Goal: Task Accomplishment & Management: Use online tool/utility

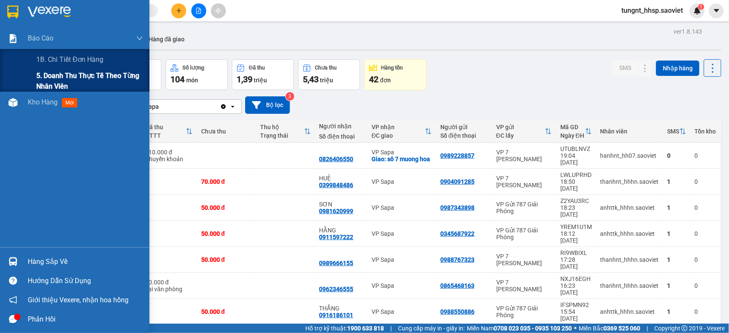
click at [67, 82] on span "5. Doanh thu thực tế theo từng nhân viên" at bounding box center [89, 80] width 107 height 21
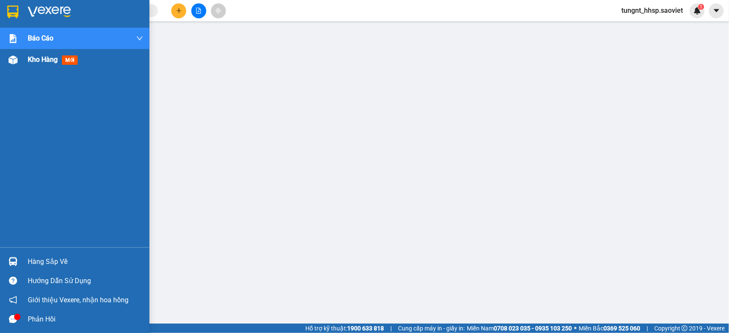
click at [29, 60] on span "Kho hàng" at bounding box center [43, 60] width 30 height 8
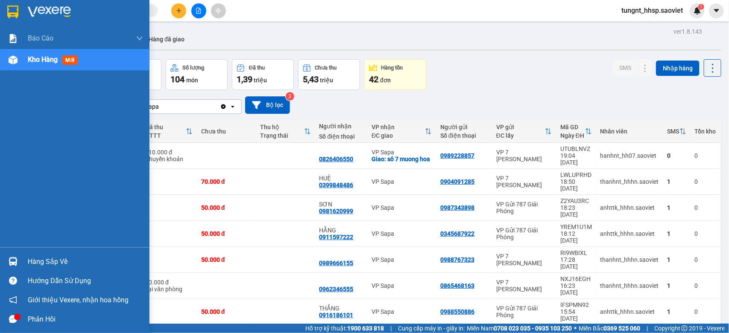
click at [35, 261] on div "Hàng sắp về" at bounding box center [85, 262] width 115 height 13
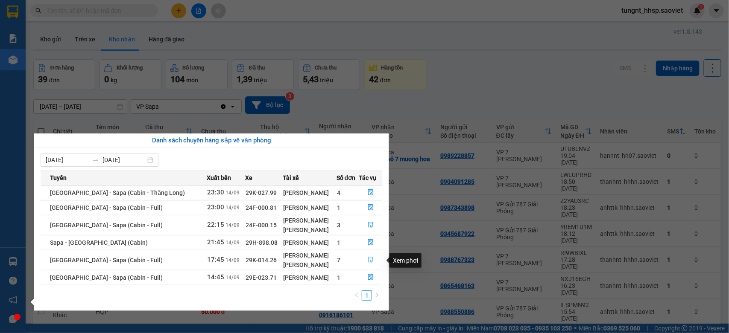
click at [370, 260] on icon "file-done" at bounding box center [371, 260] width 6 height 6
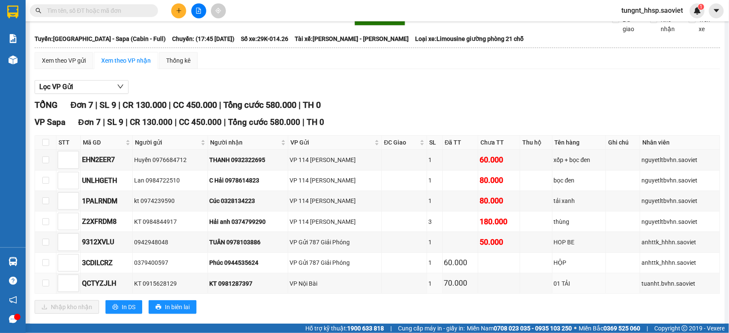
scroll to position [60, 0]
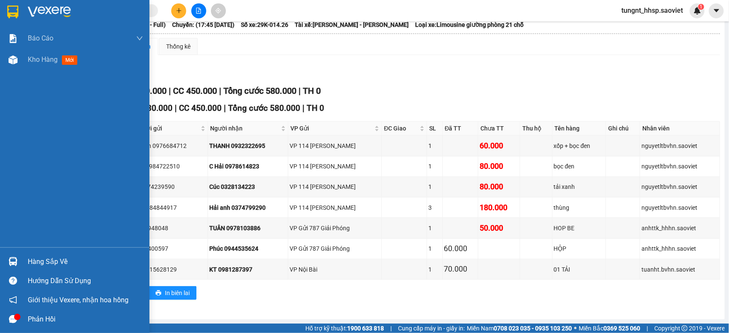
click at [7, 264] on div at bounding box center [13, 261] width 15 height 15
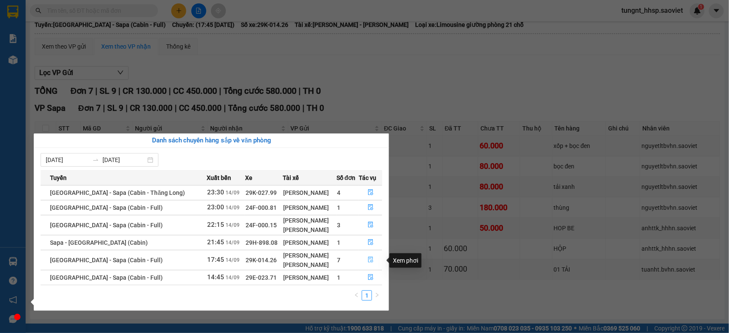
click at [371, 261] on icon "file-done" at bounding box center [371, 260] width 6 height 6
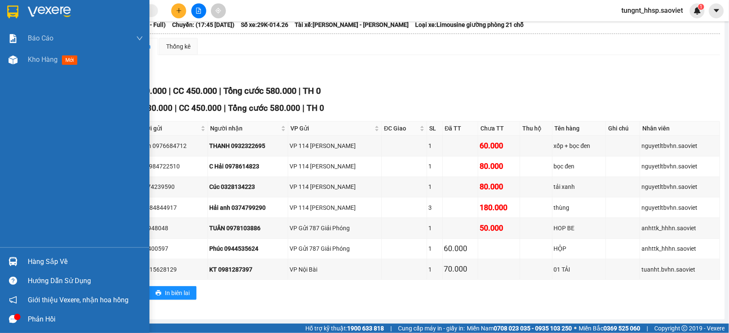
click at [24, 258] on div "Hàng sắp về" at bounding box center [74, 261] width 149 height 19
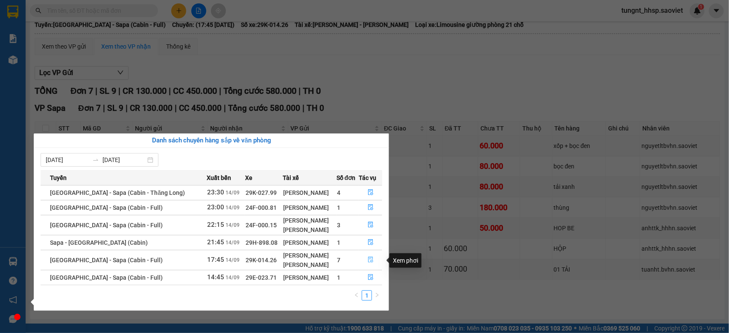
click at [372, 261] on button "button" at bounding box center [370, 261] width 23 height 14
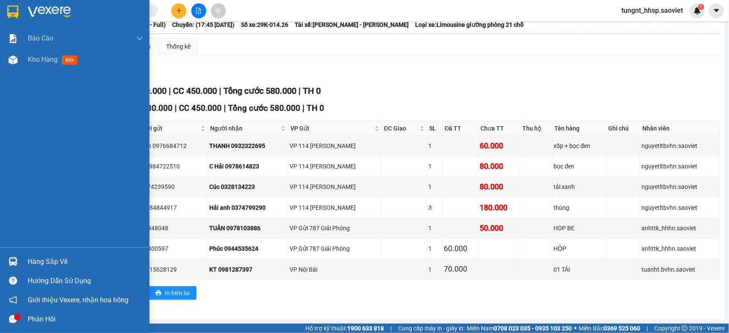
click at [51, 268] on div "Hàng sắp về" at bounding box center [85, 262] width 115 height 13
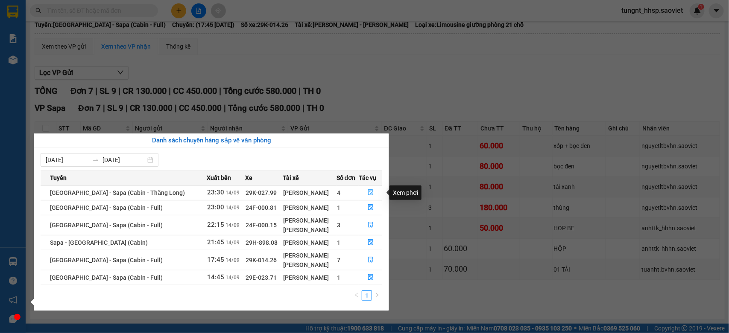
click at [369, 195] on icon "file-done" at bounding box center [371, 193] width 6 height 6
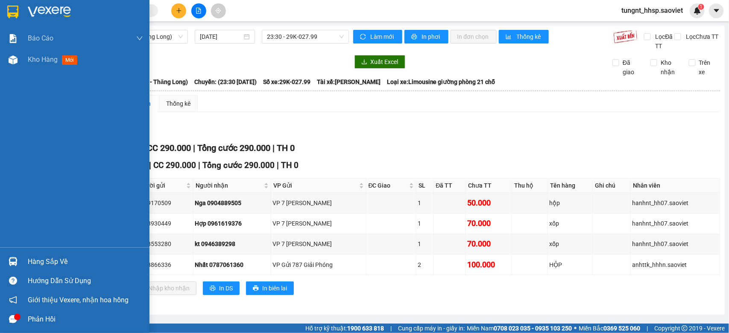
click at [40, 262] on div "Hàng sắp về" at bounding box center [85, 262] width 115 height 13
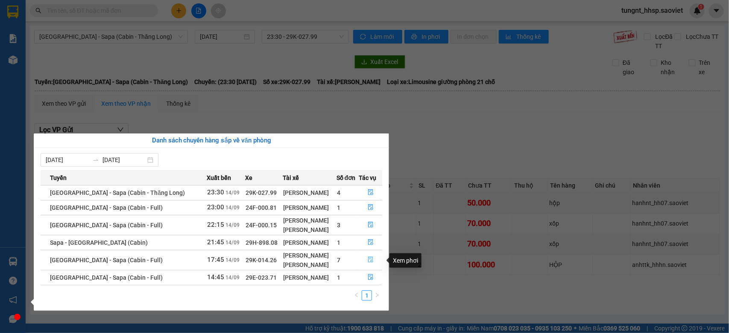
click at [368, 261] on icon "file-done" at bounding box center [371, 260] width 6 height 6
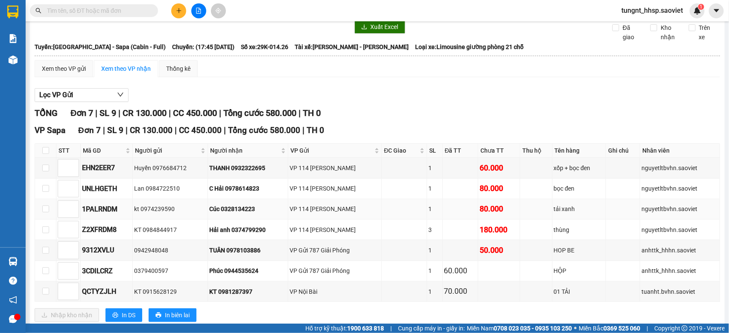
scroll to position [53, 0]
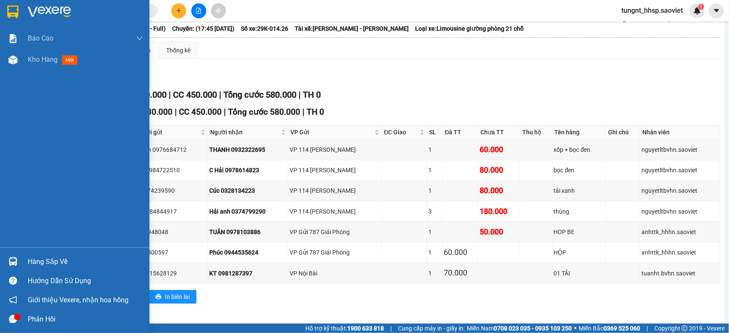
click at [16, 256] on div at bounding box center [13, 261] width 15 height 15
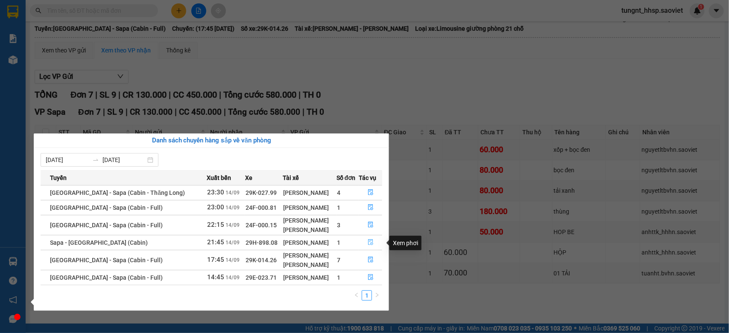
click at [368, 244] on icon "file-done" at bounding box center [370, 243] width 5 height 6
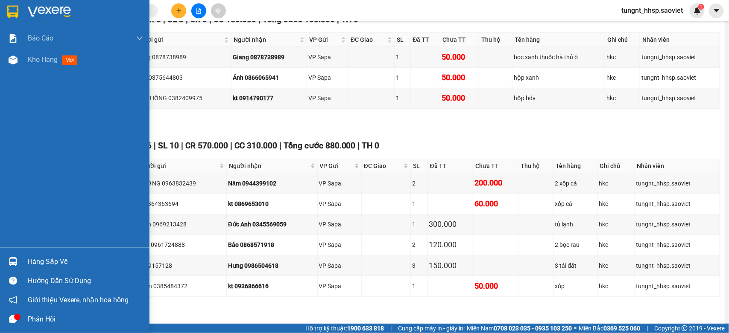
scroll to position [146, 0]
click at [21, 265] on div "Hàng sắp về" at bounding box center [74, 261] width 149 height 19
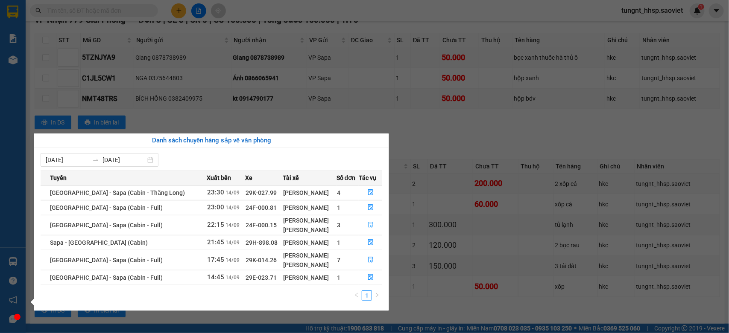
click at [368, 228] on icon "file-done" at bounding box center [370, 225] width 5 height 6
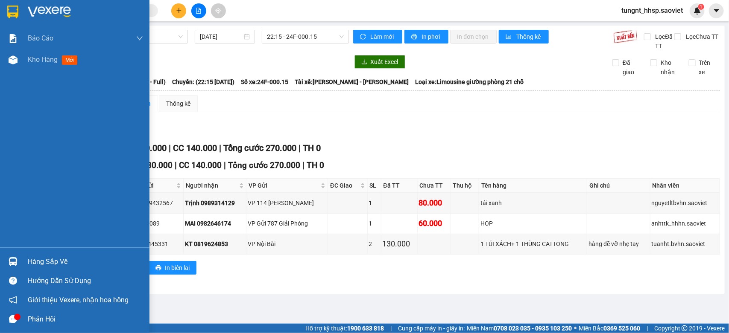
click at [33, 263] on div "Hàng sắp về" at bounding box center [85, 262] width 115 height 13
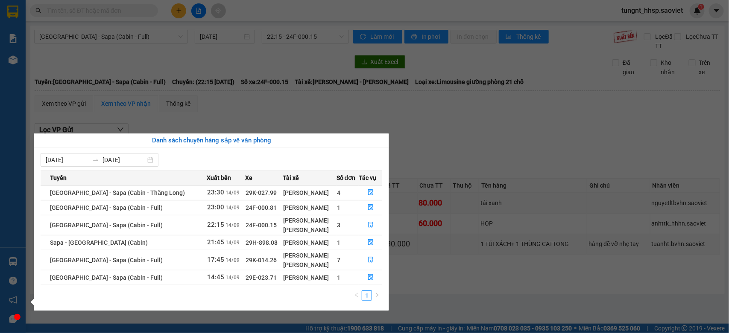
click at [374, 296] on icon "right" at bounding box center [376, 295] width 5 height 5
click at [479, 130] on section "Kết quả tìm kiếm ( 0 ) Bộ lọc No Data tungnt_hhsp.saoviet 1 Báo cáo 1B. Chi tiế…" at bounding box center [364, 166] width 729 height 333
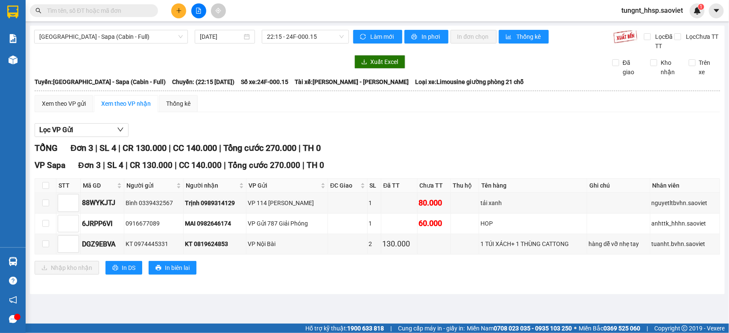
click at [110, 9] on input "text" at bounding box center [97, 10] width 101 height 9
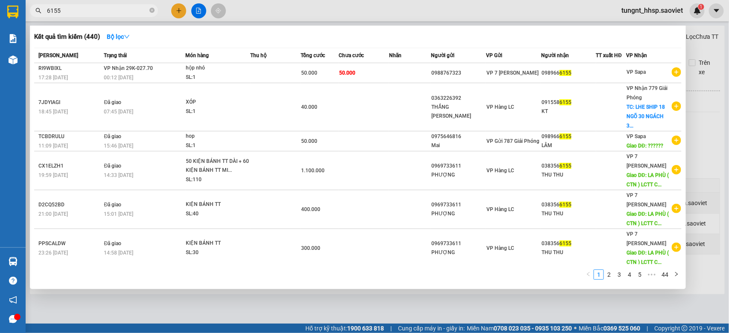
type input "6155"
click at [266, 10] on div at bounding box center [364, 166] width 729 height 333
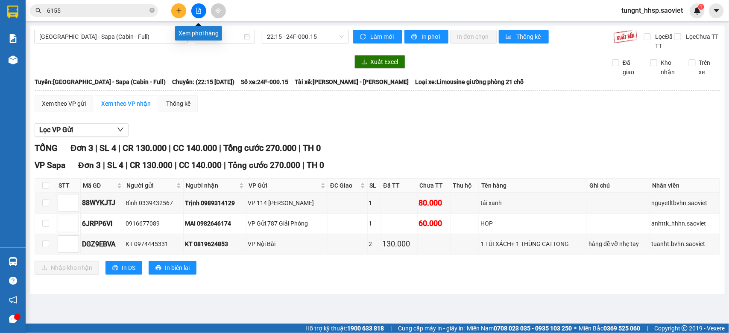
click at [199, 12] on icon "file-add" at bounding box center [199, 11] width 6 height 6
click at [199, 12] on icon "file-add" at bounding box center [198, 11] width 5 height 6
click at [118, 37] on span "[GEOGRAPHIC_DATA] - Sapa (Cabin - Full)" at bounding box center [110, 36] width 143 height 13
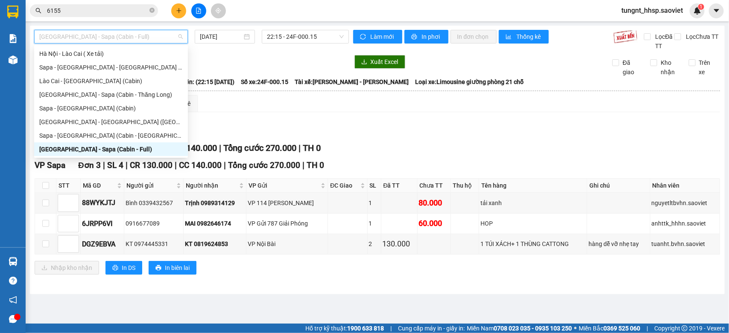
click at [103, 148] on div "[GEOGRAPHIC_DATA] - Sapa (Cabin - Full)" at bounding box center [110, 149] width 143 height 9
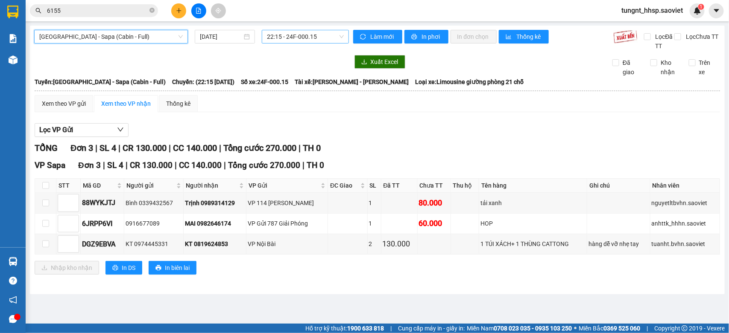
click at [301, 38] on span "22:15 - 24F-000.15" at bounding box center [305, 36] width 76 height 13
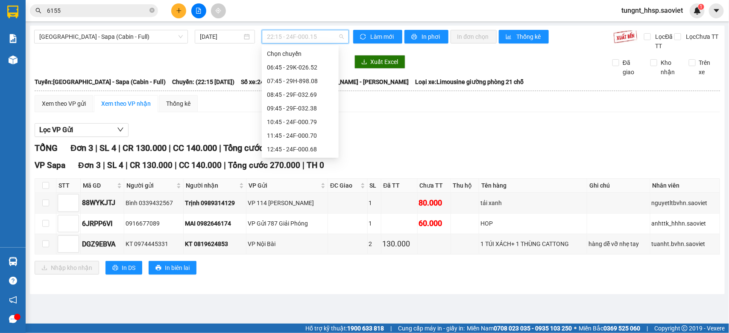
scroll to position [95, 0]
click at [223, 30] on div "[DATE]" at bounding box center [225, 37] width 60 height 14
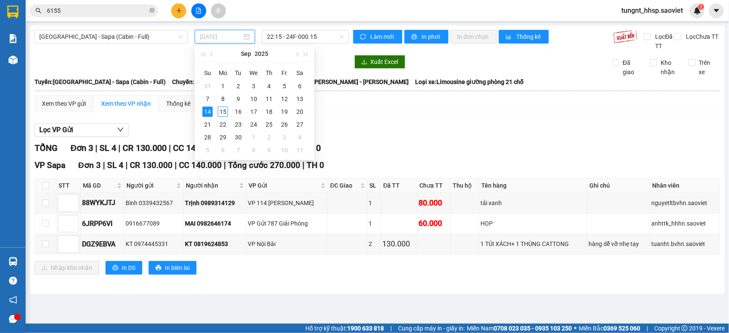
type input "[DATE]"
click at [204, 113] on div "14" at bounding box center [207, 112] width 10 height 10
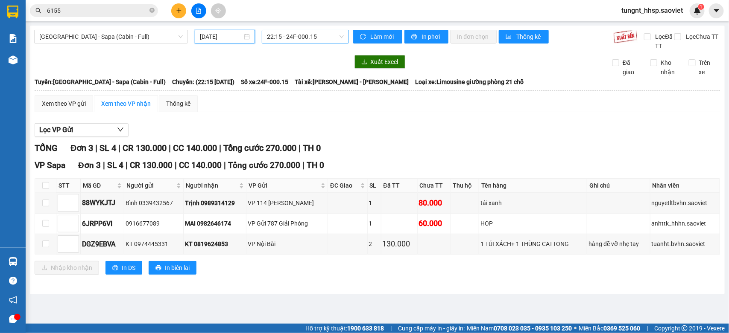
click at [300, 39] on span "22:15 - 24F-000.15" at bounding box center [305, 36] width 76 height 13
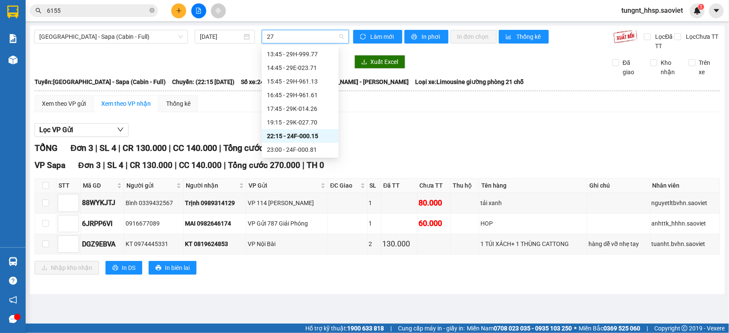
scroll to position [0, 0]
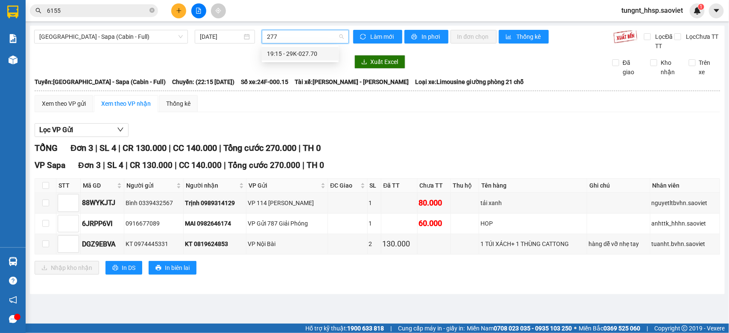
type input "2770"
click at [301, 52] on div "19:15 - 29K-027.70" at bounding box center [300, 53] width 67 height 9
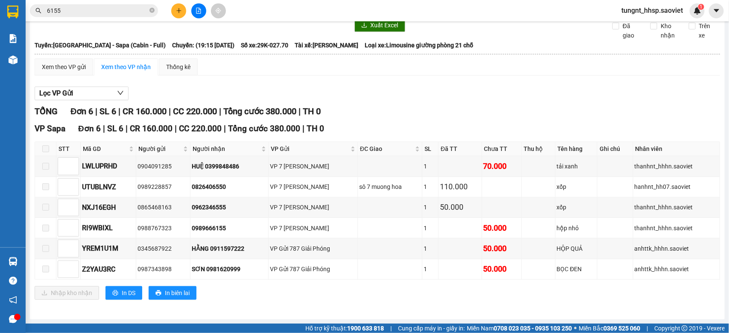
scroll to position [39, 0]
click at [44, 269] on span at bounding box center [45, 269] width 7 height 7
drag, startPoint x: 52, startPoint y: 190, endPoint x: 47, endPoint y: 173, distance: 17.7
click at [50, 185] on td at bounding box center [45, 187] width 21 height 20
drag, startPoint x: 47, startPoint y: 165, endPoint x: 46, endPoint y: 160, distance: 4.9
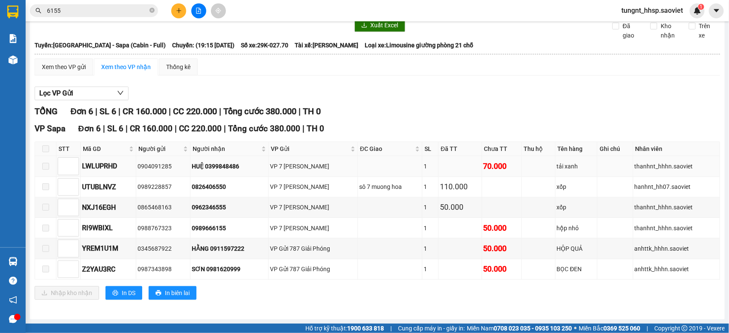
click at [46, 163] on span at bounding box center [45, 166] width 7 height 7
click at [46, 162] on label at bounding box center [45, 166] width 7 height 9
click at [45, 146] on span at bounding box center [45, 149] width 7 height 7
click at [45, 210] on td at bounding box center [45, 208] width 21 height 20
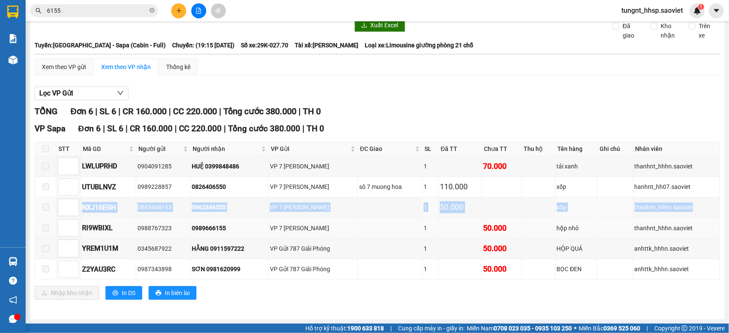
drag, startPoint x: 46, startPoint y: 215, endPoint x: 46, endPoint y: 228, distance: 13.7
click at [46, 228] on tbody "LWLUPRHD 0904091285 HUỆ 0399848486 VP 7 [PERSON_NAME] 1 70.000 tải xanh thanhnt…" at bounding box center [377, 218] width 685 height 124
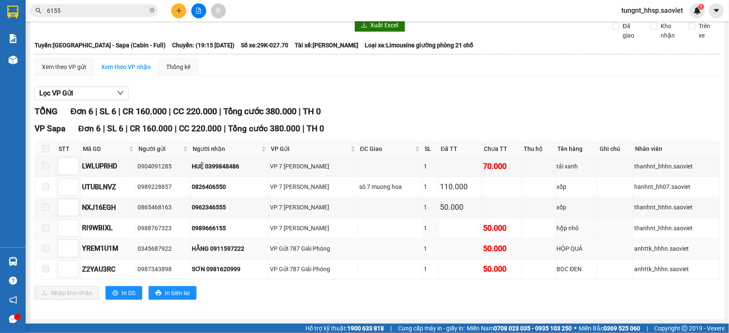
click at [46, 242] on td at bounding box center [45, 249] width 21 height 20
click at [50, 261] on td at bounding box center [45, 270] width 21 height 20
click at [47, 248] on span at bounding box center [45, 248] width 7 height 7
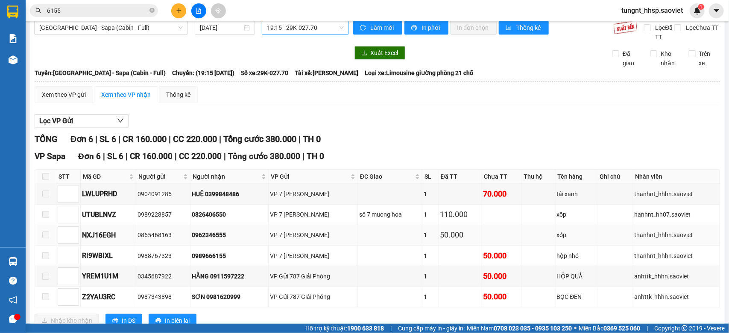
scroll to position [0, 0]
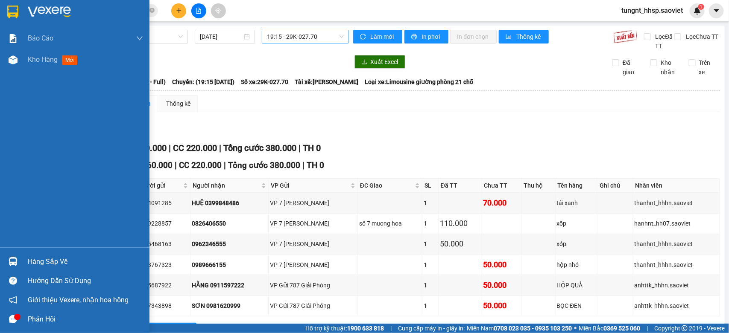
click at [43, 258] on div "Hàng sắp về" at bounding box center [85, 262] width 115 height 13
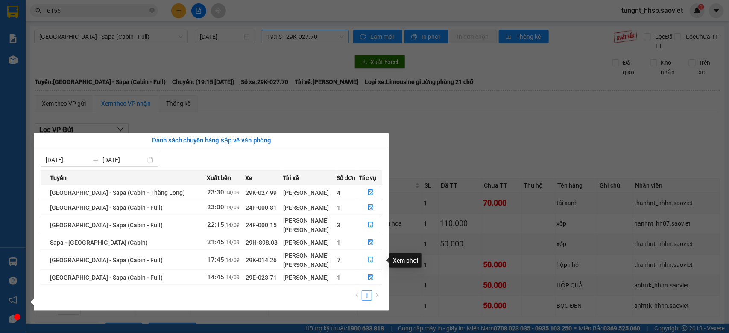
click at [368, 263] on icon "file-done" at bounding box center [371, 260] width 6 height 6
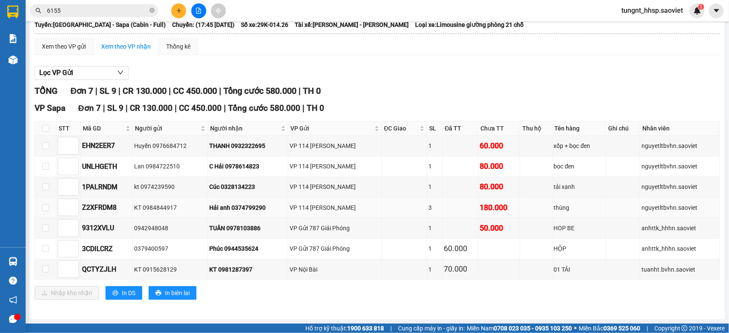
scroll to position [60, 0]
click at [46, 126] on input "checkbox" at bounding box center [45, 128] width 7 height 7
checkbox input "true"
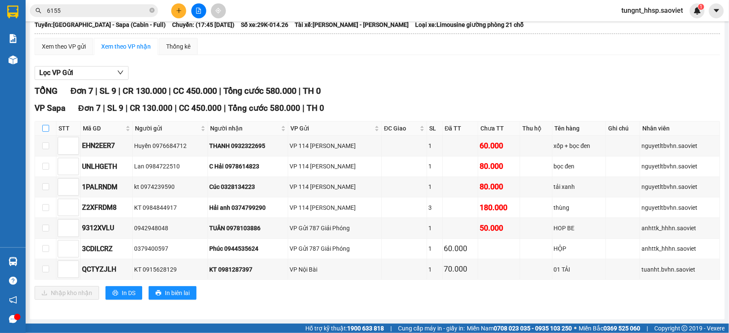
checkbox input "true"
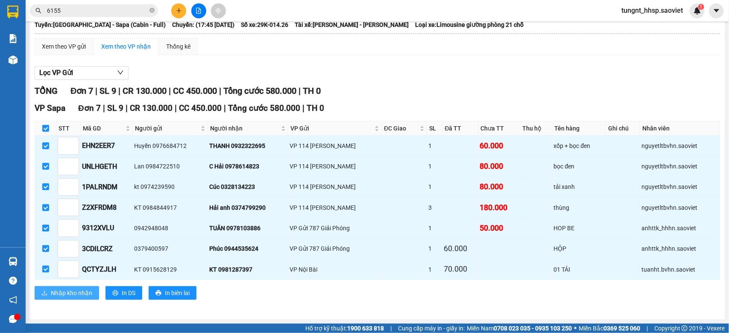
click at [90, 292] on span "Nhập kho nhận" at bounding box center [71, 293] width 41 height 9
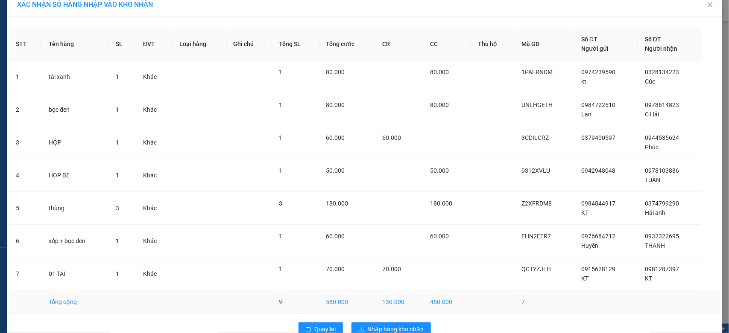
scroll to position [31, 0]
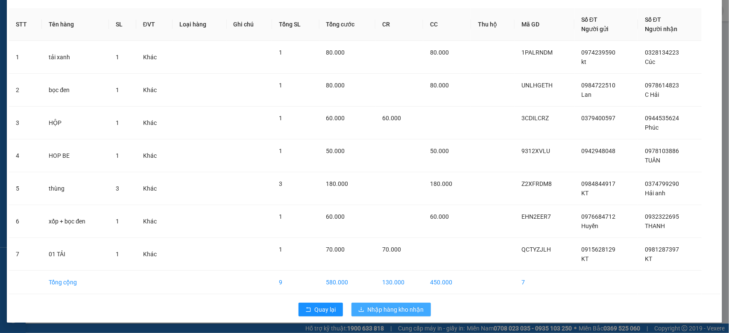
click at [413, 312] on span "Nhập hàng kho nhận" at bounding box center [396, 309] width 56 height 9
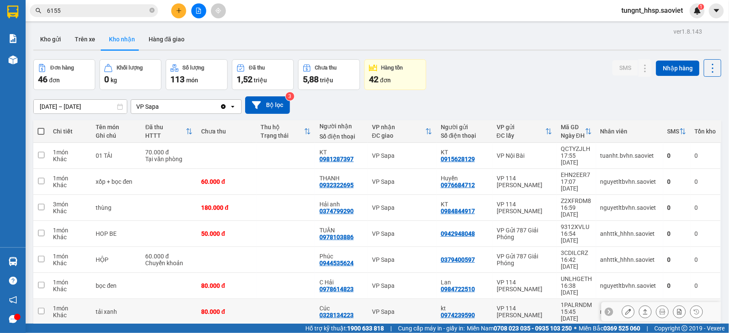
click at [157, 273] on td at bounding box center [169, 286] width 56 height 26
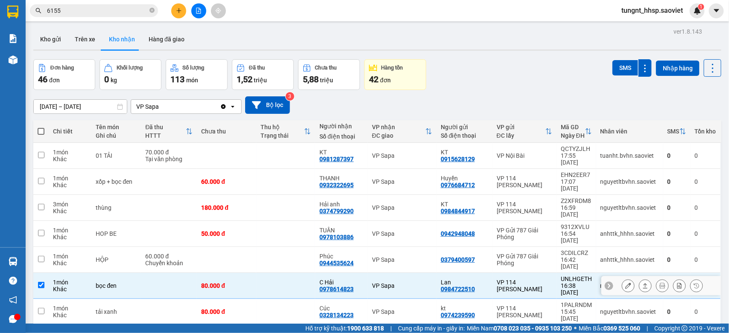
click at [143, 273] on td at bounding box center [169, 286] width 56 height 26
checkbox input "false"
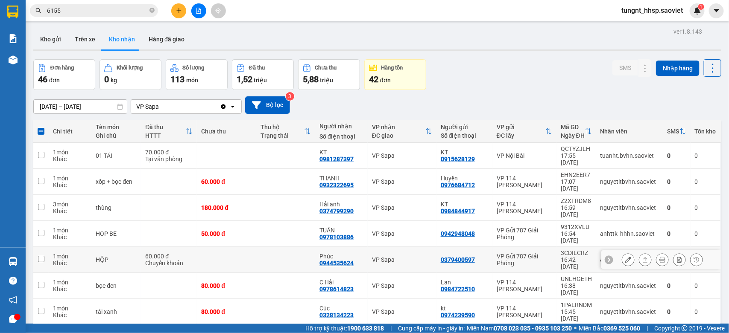
click at [137, 247] on td "HỘP" at bounding box center [116, 260] width 50 height 26
checkbox input "true"
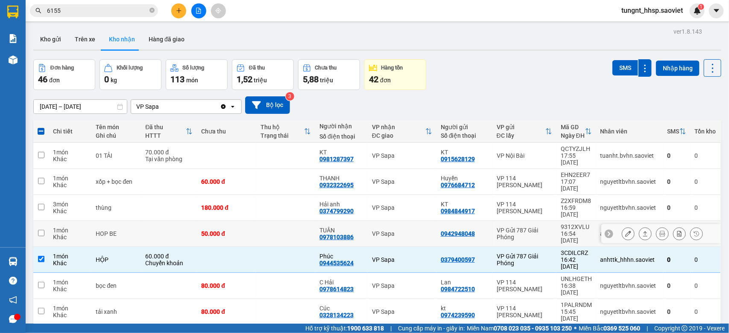
click at [118, 231] on div "HOP BE" at bounding box center [116, 234] width 41 height 7
checkbox input "true"
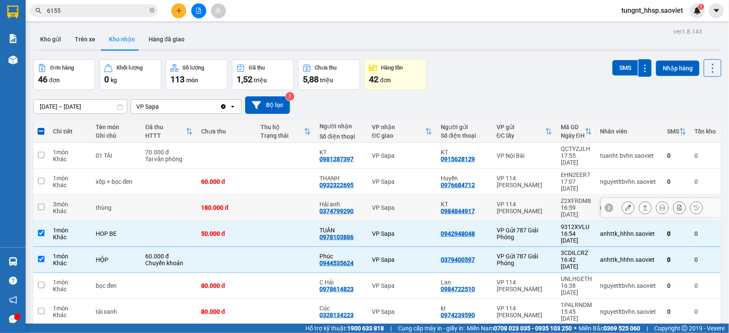
click at [105, 195] on td "thùng" at bounding box center [116, 208] width 50 height 26
checkbox input "true"
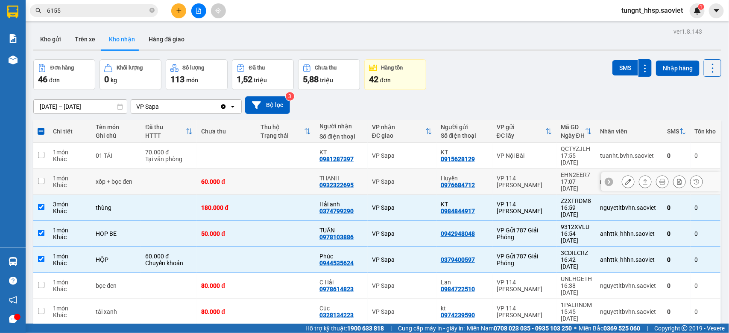
click at [101, 178] on div "xốp + bọc đen" at bounding box center [116, 181] width 41 height 7
checkbox input "true"
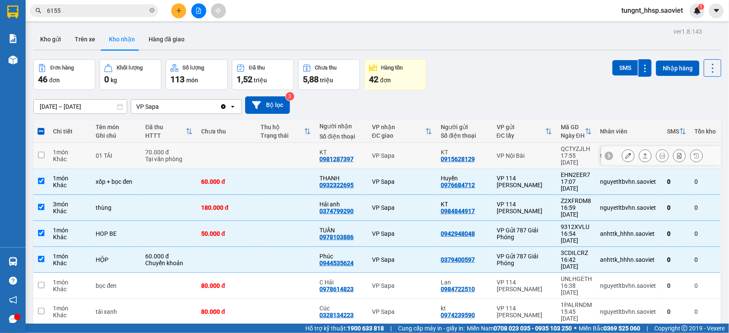
click at [99, 155] on div "01 TẢI" at bounding box center [116, 155] width 41 height 7
checkbox input "true"
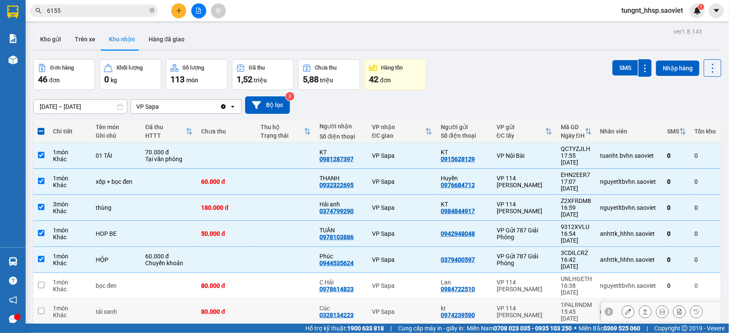
click at [155, 273] on td at bounding box center [169, 286] width 56 height 26
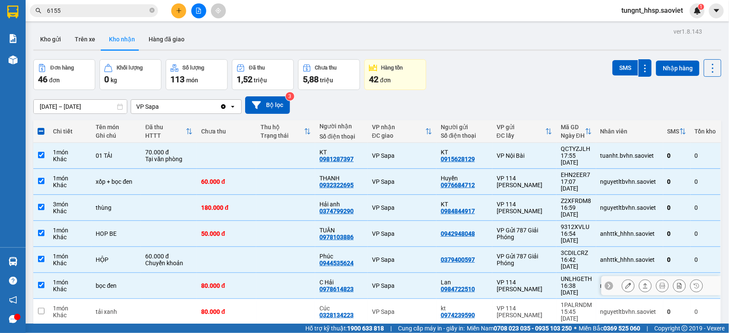
click at [132, 283] on div "bọc đen" at bounding box center [116, 286] width 41 height 7
checkbox input "false"
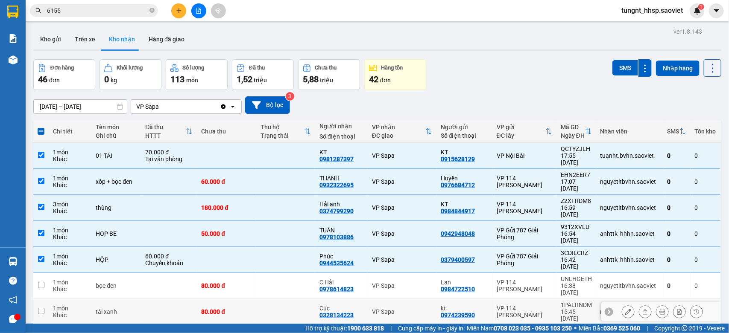
click at [103, 309] on div "tải xanh" at bounding box center [116, 312] width 41 height 7
checkbox input "true"
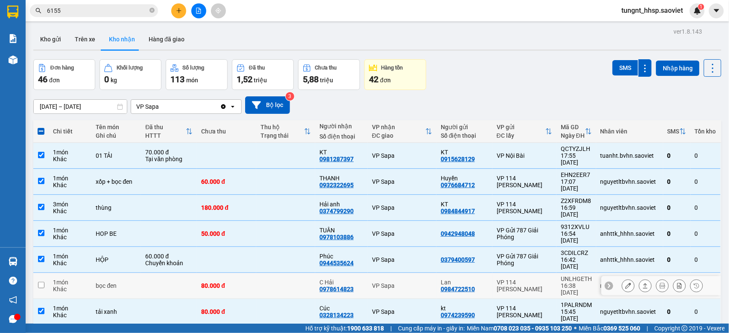
click at [85, 286] on div "Khác" at bounding box center [70, 289] width 34 height 7
checkbox input "true"
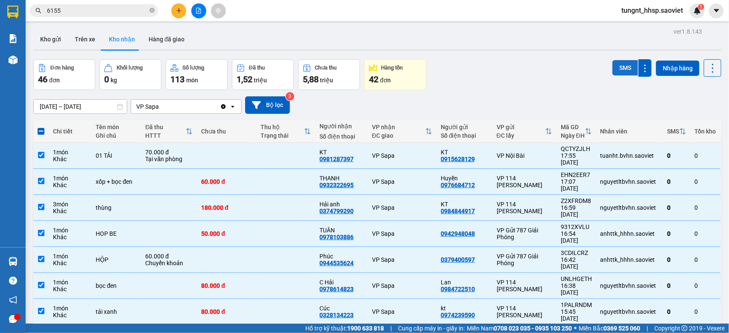
click at [615, 68] on button "SMS" at bounding box center [625, 67] width 26 height 15
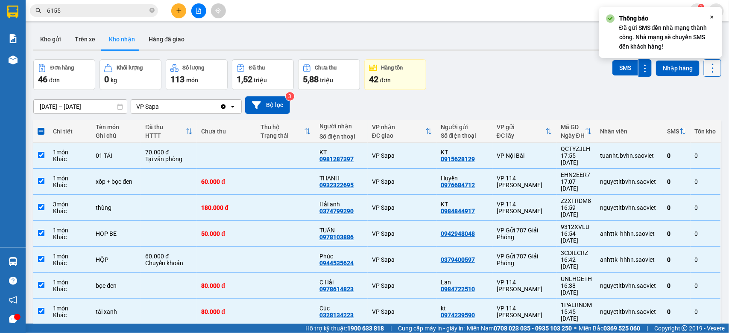
click at [709, 69] on icon at bounding box center [713, 68] width 12 height 12
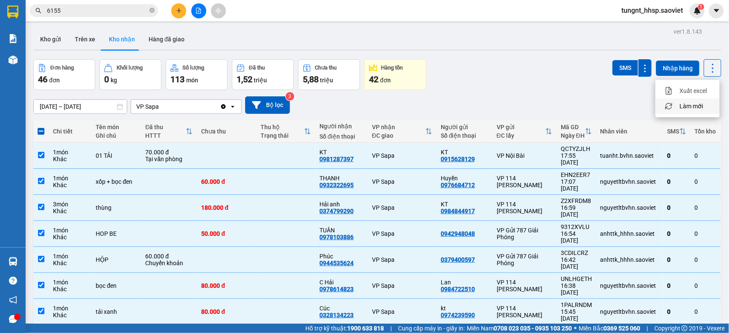
click at [696, 106] on span "Làm mới" at bounding box center [690, 106] width 23 height 9
click at [707, 70] on icon at bounding box center [713, 68] width 12 height 12
click at [692, 105] on span "Làm mới" at bounding box center [690, 106] width 23 height 9
click at [70, 312] on div "Khác" at bounding box center [70, 315] width 34 height 7
checkbox input "false"
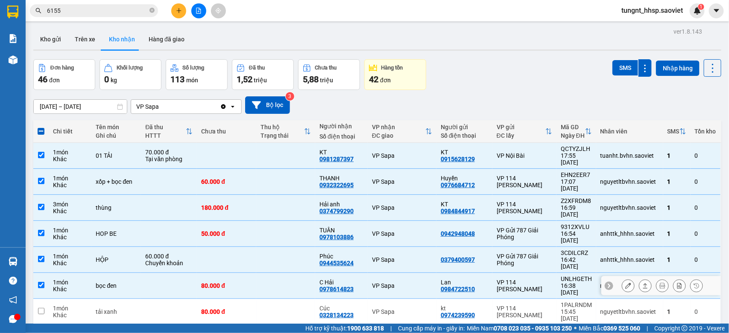
click at [67, 279] on div "1 món" at bounding box center [70, 282] width 34 height 7
checkbox input "false"
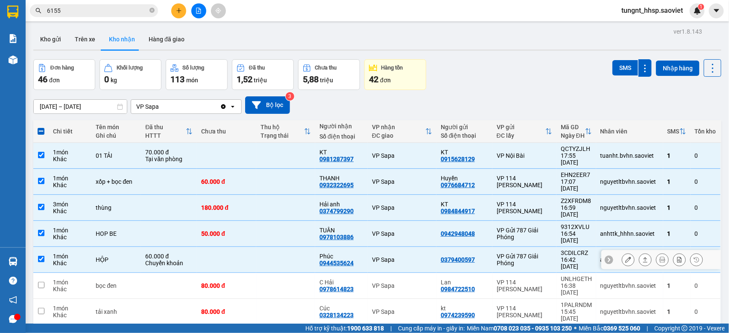
click at [66, 260] on div "Khác" at bounding box center [70, 263] width 34 height 7
checkbox input "false"
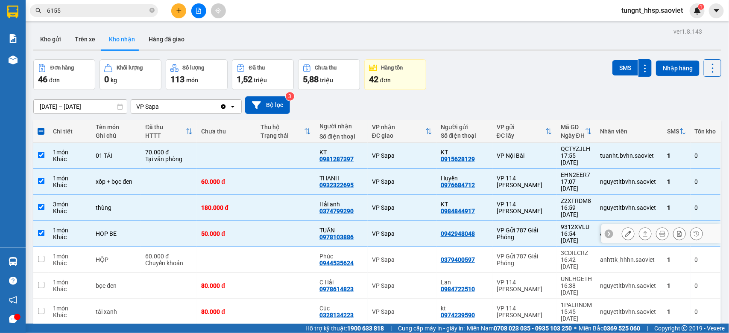
click at [63, 234] on div "Khác" at bounding box center [70, 237] width 34 height 7
checkbox input "false"
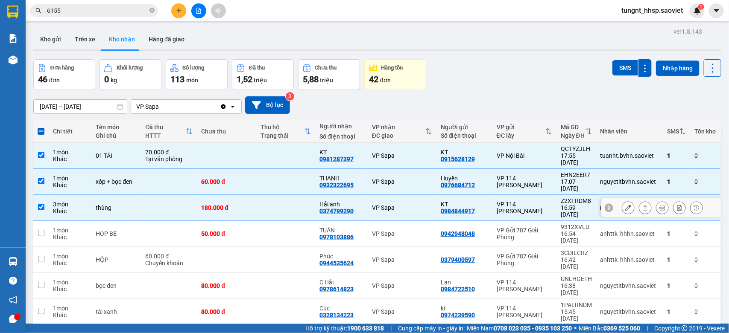
click at [59, 208] on div "Khác" at bounding box center [70, 211] width 34 height 7
checkbox input "false"
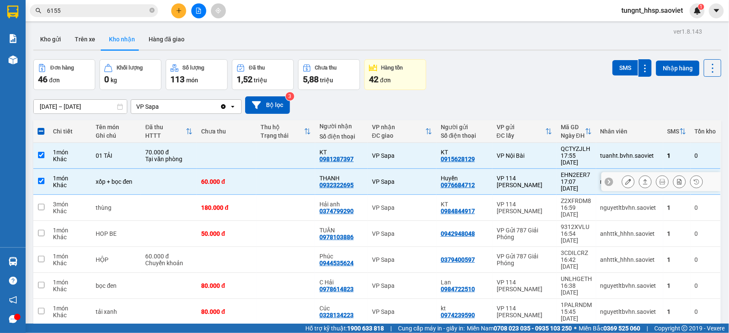
click at [59, 175] on div "1 món" at bounding box center [70, 178] width 34 height 7
checkbox input "false"
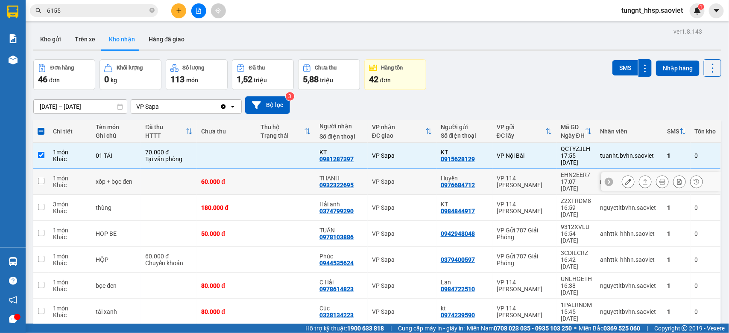
click at [59, 156] on div "Khác" at bounding box center [70, 159] width 34 height 7
checkbox input "false"
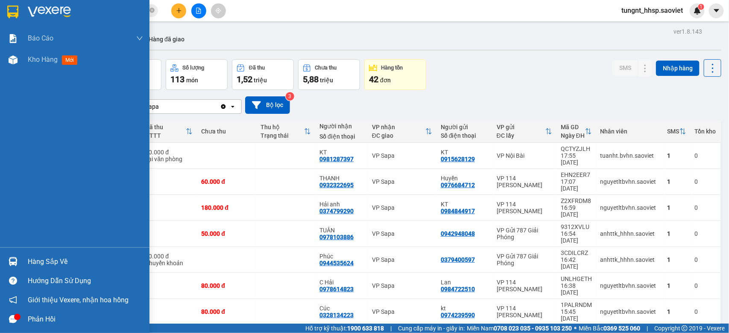
click at [22, 261] on div "Hàng sắp về" at bounding box center [74, 261] width 149 height 19
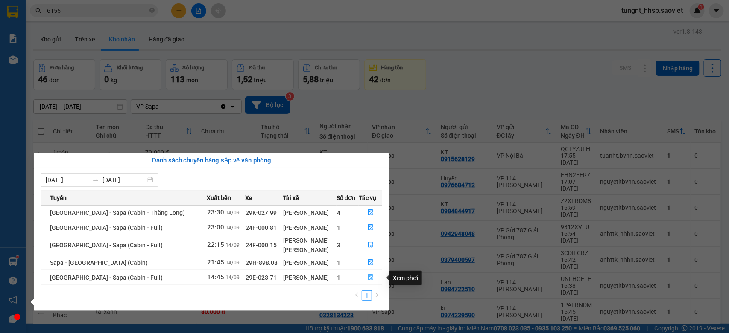
click at [368, 276] on icon "file-done" at bounding box center [370, 278] width 5 height 6
